Goal: Task Accomplishment & Management: Use online tool/utility

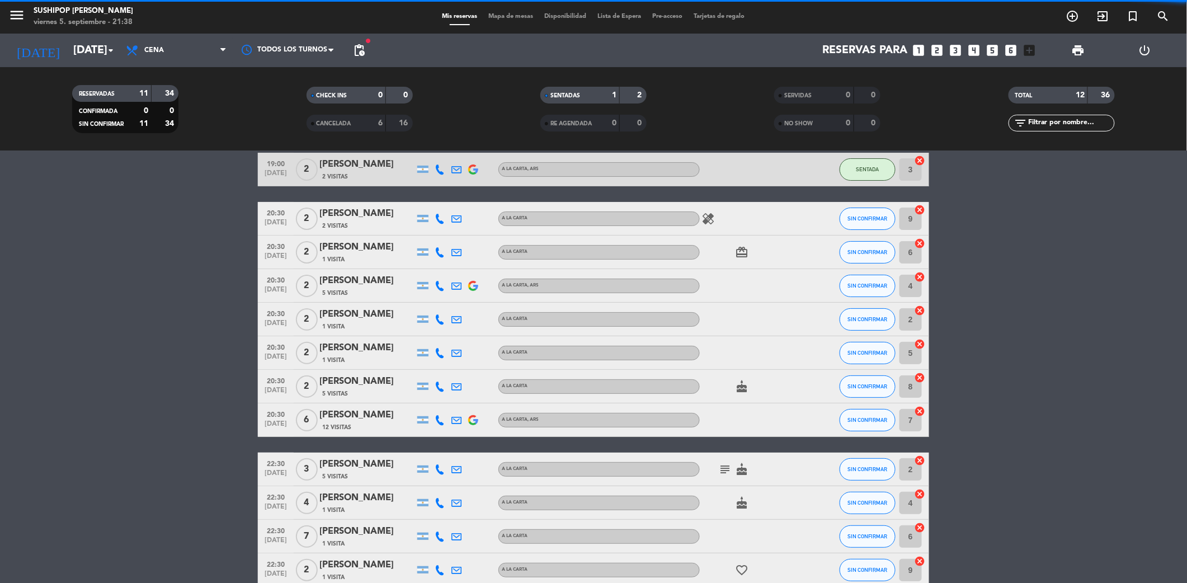
scroll to position [109, 0]
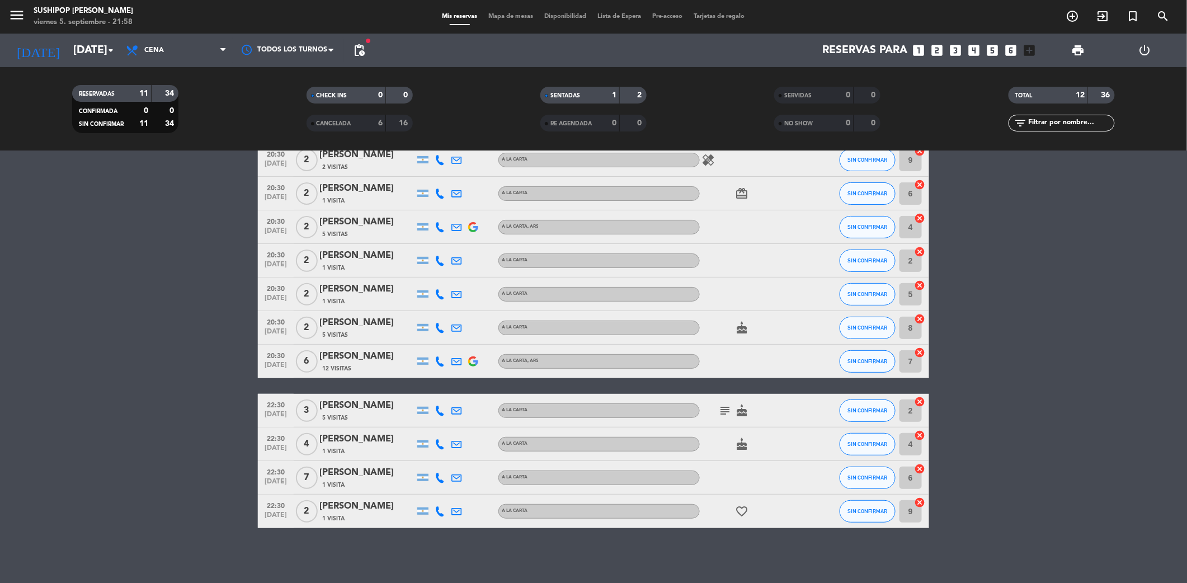
click at [201, 454] on bookings-row "19:00 [DATE] 2 [PERSON_NAME] 2 Visitas A LA CARTA , ARS SENTADA 3 cancel 20:30 …" at bounding box center [593, 311] width 1187 height 434
click at [864, 509] on span "SIN CONFIRMAR" at bounding box center [868, 511] width 40 height 6
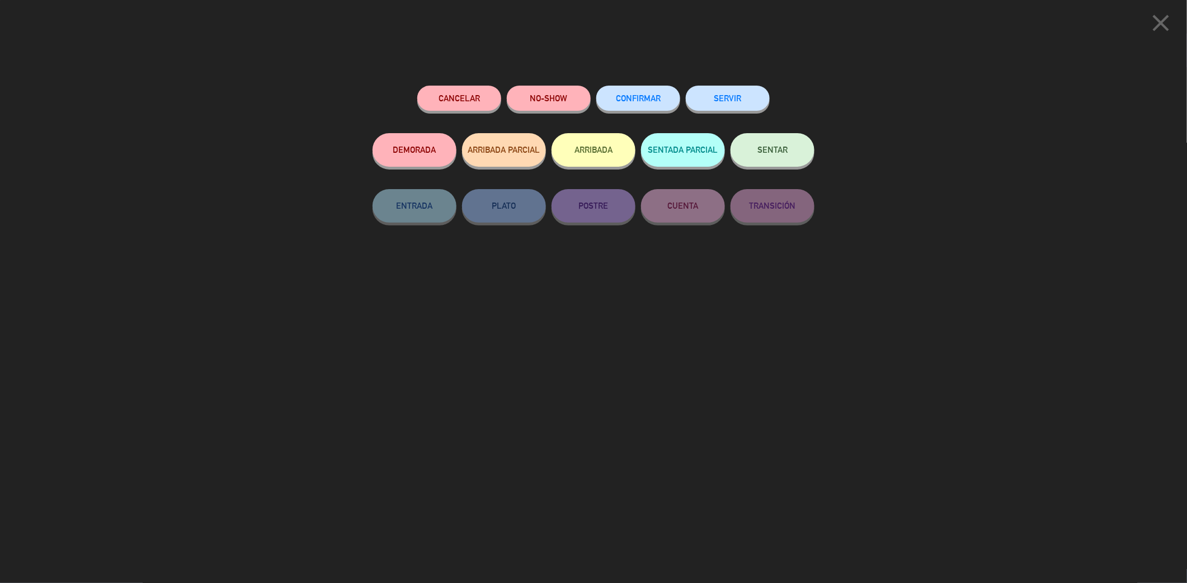
click at [773, 144] on button "SENTAR" at bounding box center [773, 150] width 84 height 34
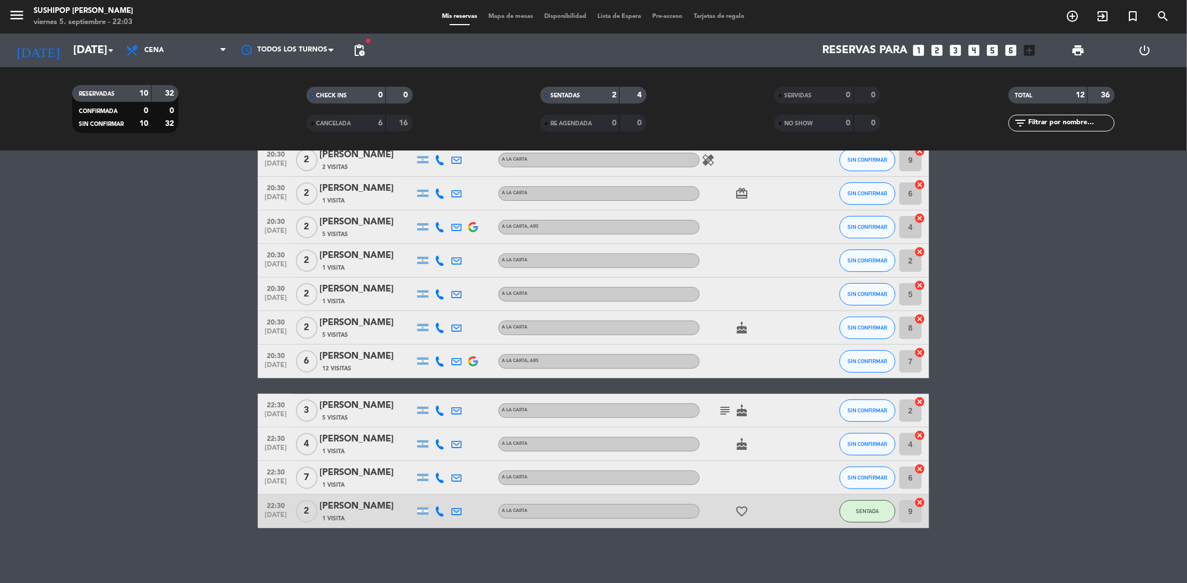
click at [1077, 423] on bookings-row "19:00 [DATE] 2 [PERSON_NAME] 2 Visitas A LA CARTA , ARS SENTADA 3 cancel 20:30 …" at bounding box center [593, 311] width 1187 height 434
drag, startPoint x: 1070, startPoint y: 427, endPoint x: 1042, endPoint y: 441, distance: 31.8
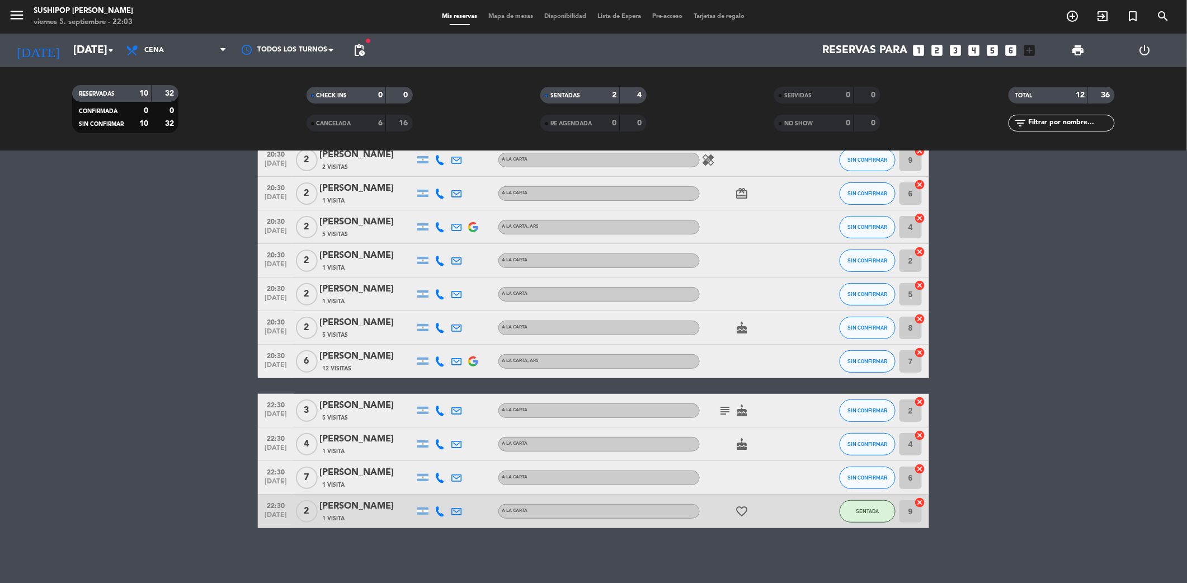
click at [1042, 441] on bookings-row "19:00 [DATE] 2 [PERSON_NAME] 2 Visitas A LA CARTA , ARS SENTADA 3 cancel 20:30 …" at bounding box center [593, 311] width 1187 height 434
click at [181, 323] on bookings-row "19:00 [DATE] 2 [PERSON_NAME] 2 Visitas A LA CARTA , ARS SENTADA 3 cancel 20:30 …" at bounding box center [593, 311] width 1187 height 434
